Goal: Task Accomplishment & Management: Manage account settings

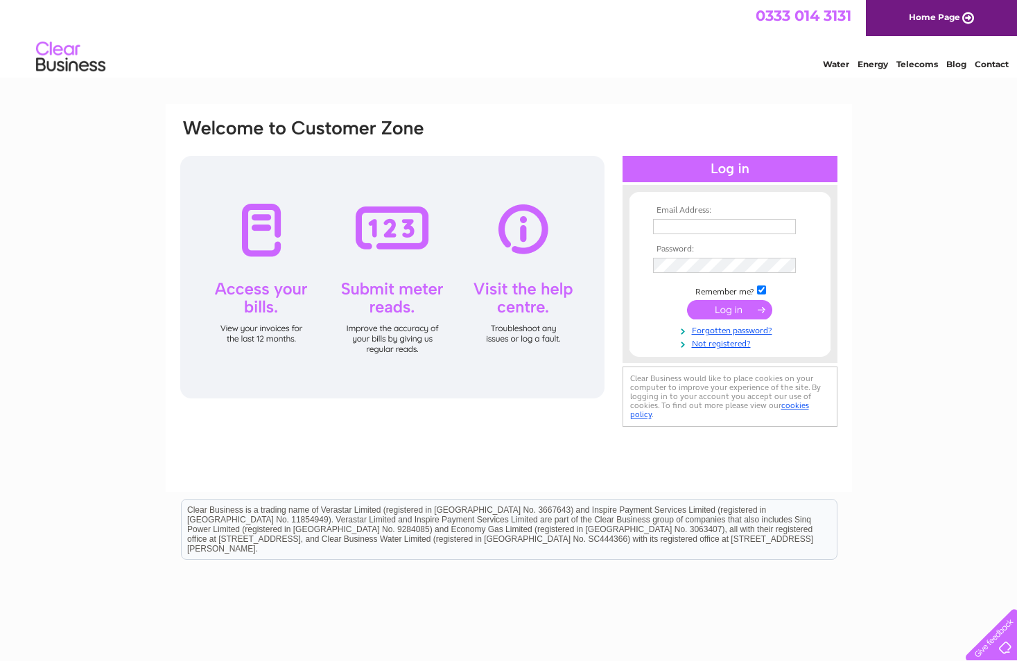
type input "accounts@mlpwealth.co.uk"
click at [718, 308] on input "submit" at bounding box center [729, 309] width 85 height 19
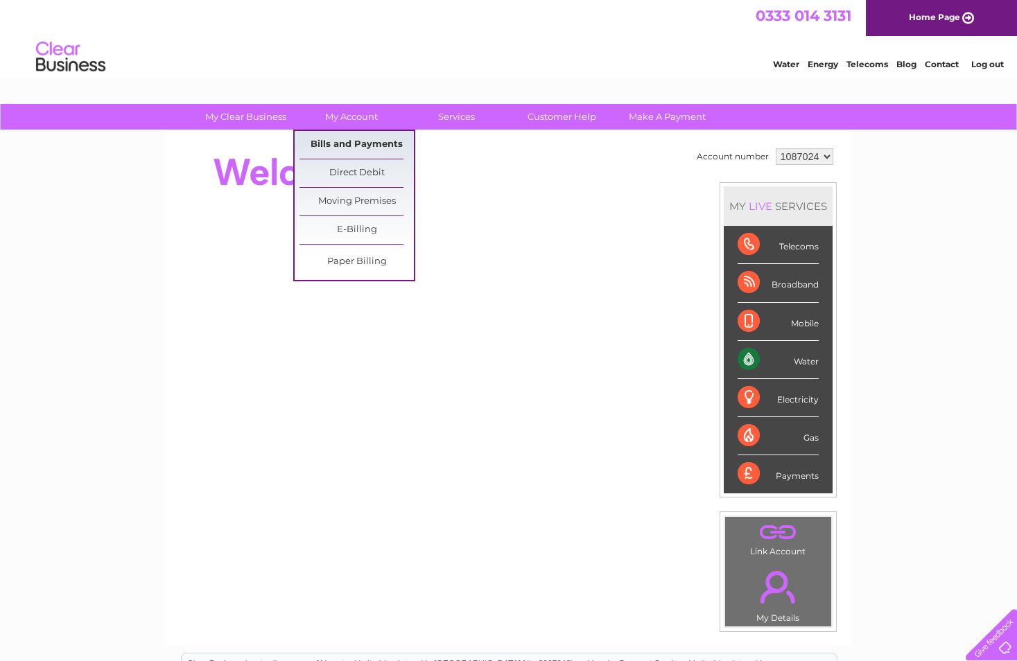
click at [352, 143] on link "Bills and Payments" at bounding box center [356, 145] width 114 height 28
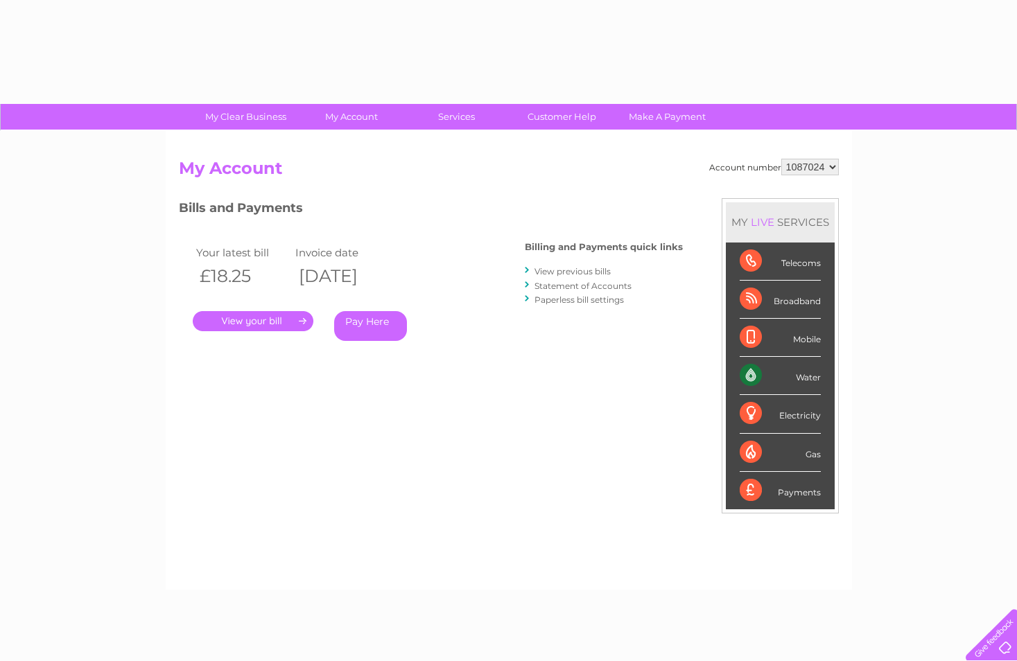
click at [265, 317] on link "." at bounding box center [253, 321] width 121 height 20
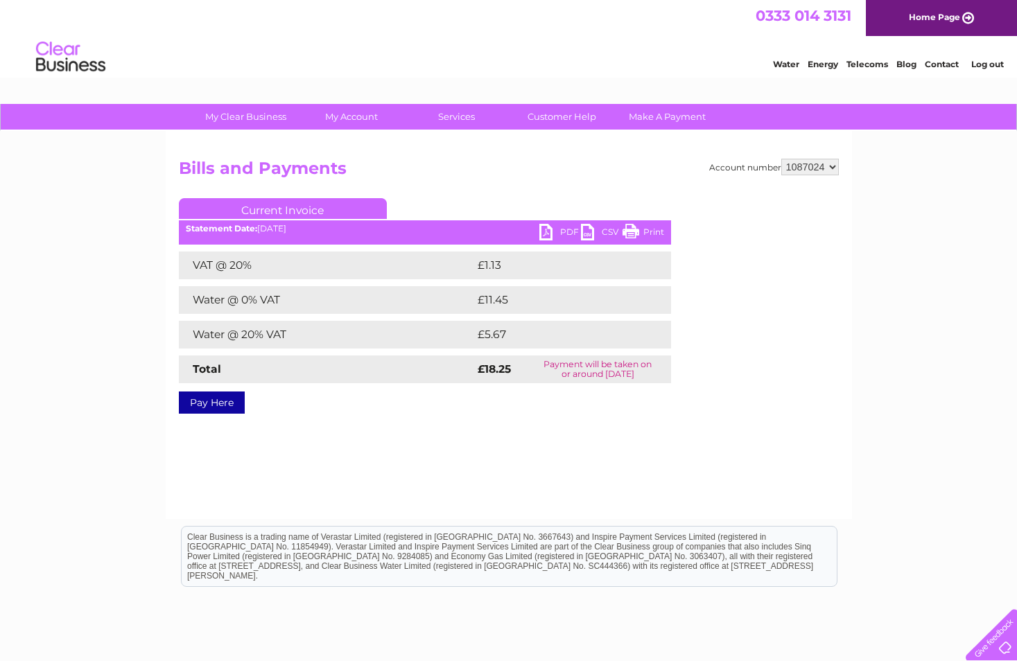
click at [553, 234] on link "PDF" at bounding box center [560, 234] width 42 height 20
